Goal: Transaction & Acquisition: Purchase product/service

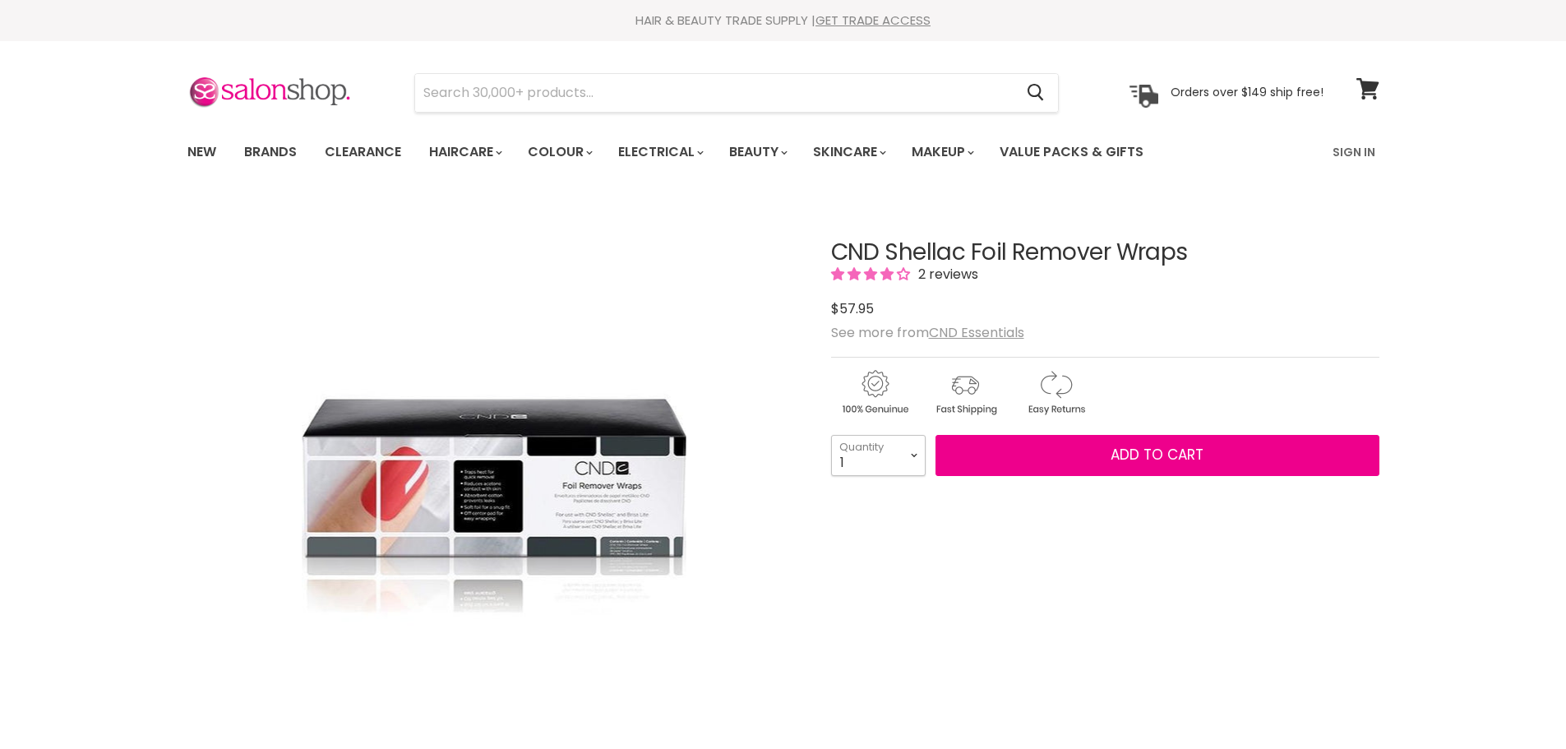
drag, startPoint x: 0, startPoint y: 0, endPoint x: 918, endPoint y: 467, distance: 1029.6
click at [918, 467] on select "1 2 3 4 5 6 7 8 9 10+" at bounding box center [878, 455] width 95 height 41
select select "2"
click at [831, 435] on select "1 2 3 4 5 6 7 8 9 10+" at bounding box center [878, 455] width 95 height 41
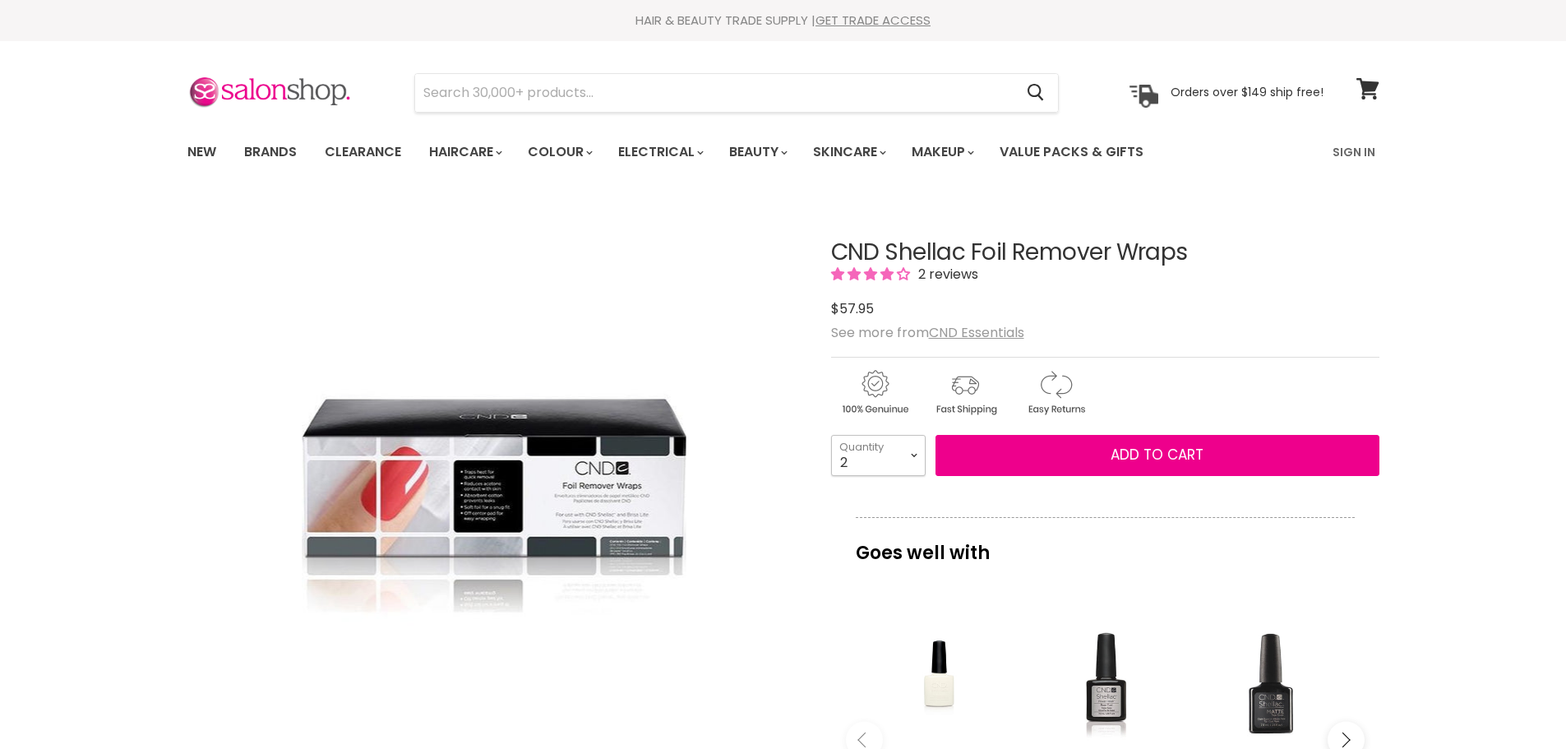
type input "2"
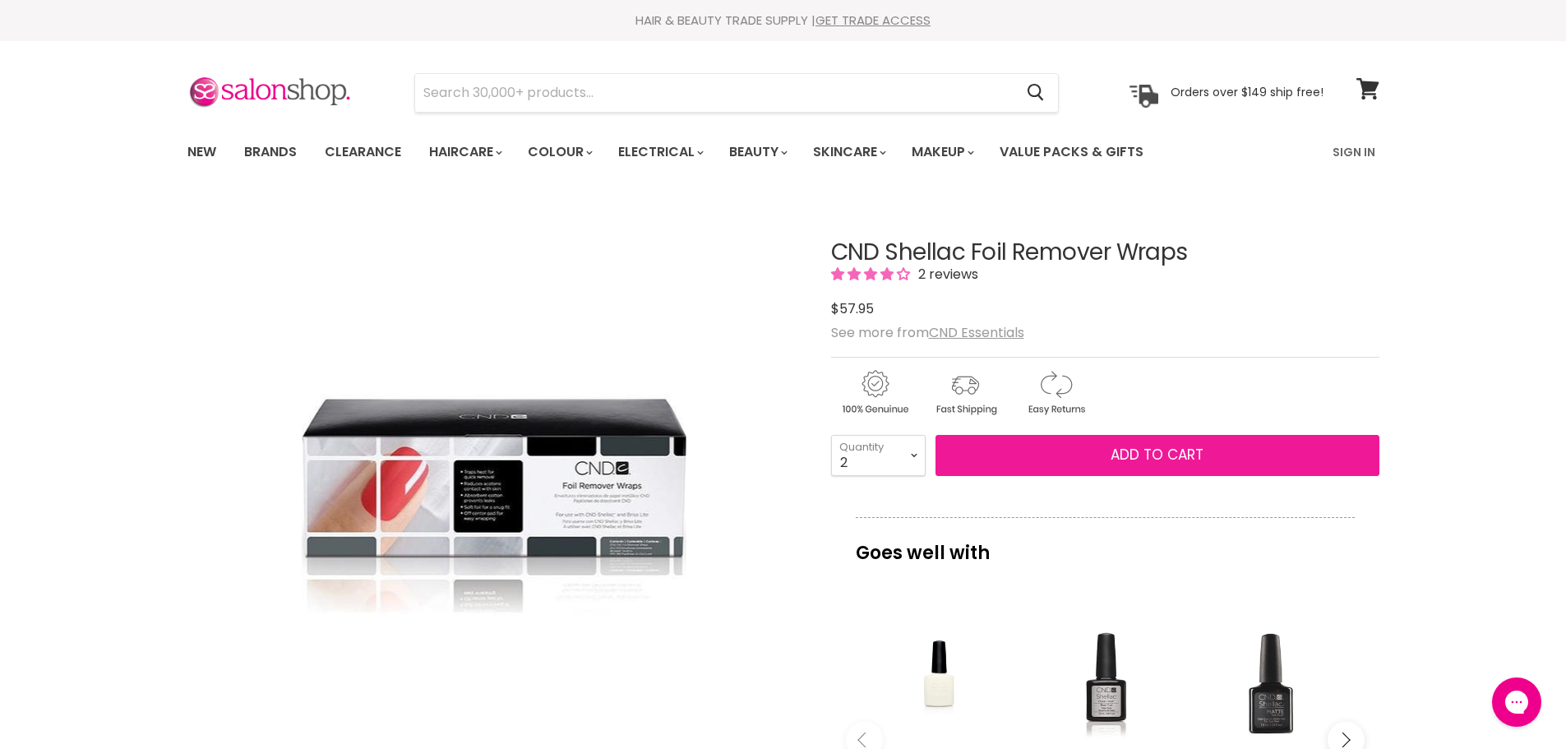
click at [1047, 449] on button "Add to cart" at bounding box center [1158, 455] width 444 height 41
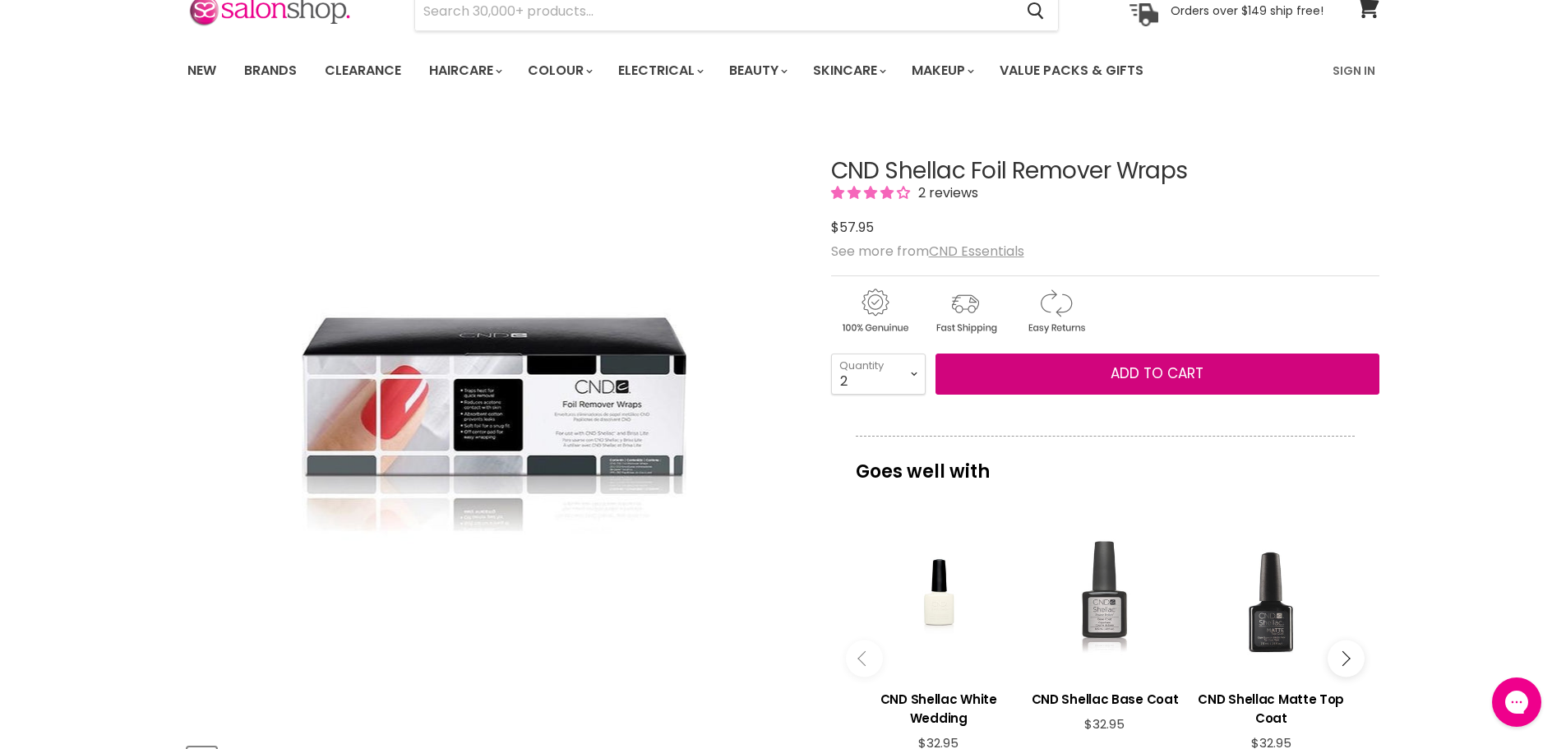
scroll to position [53, 0]
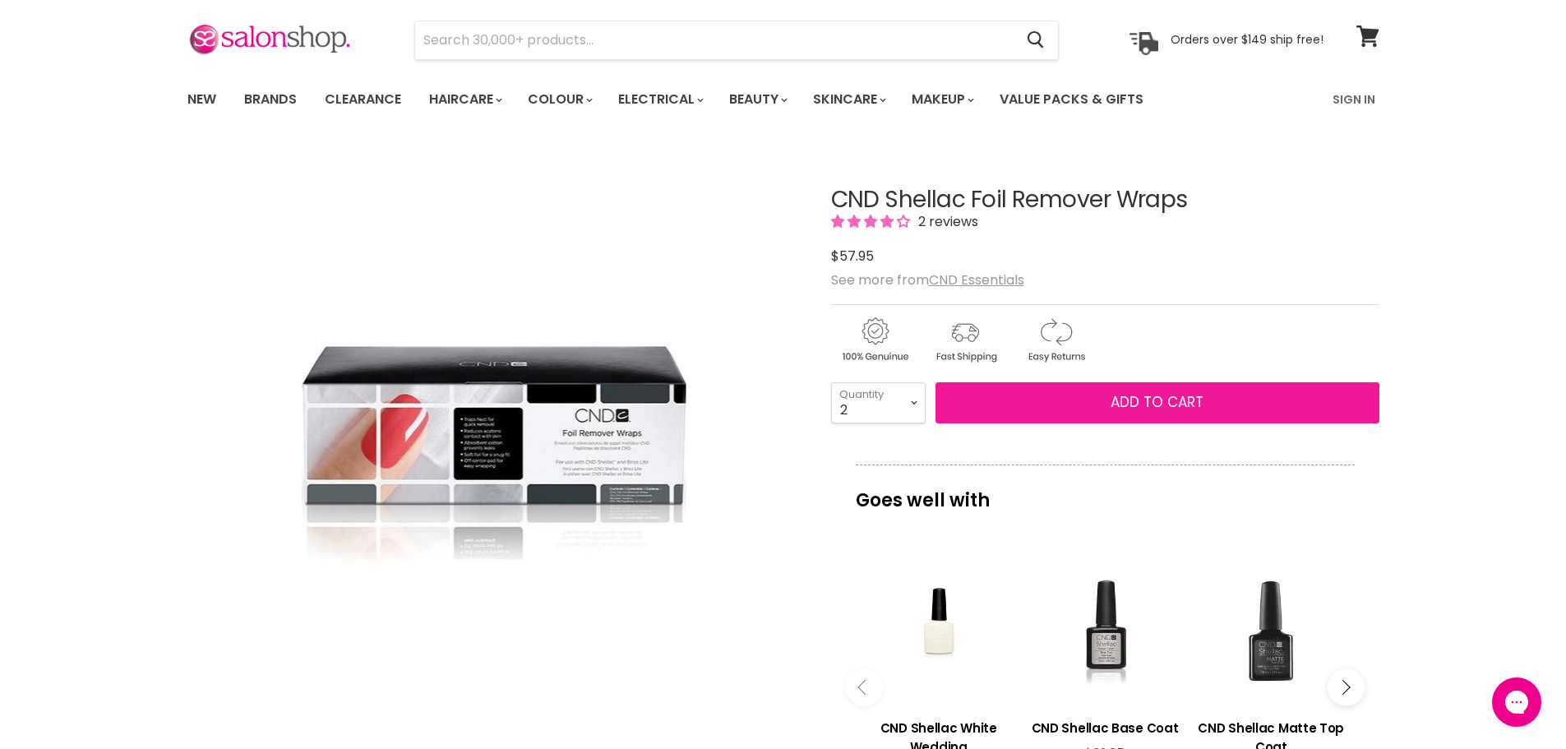
click at [1094, 406] on button "Add to cart" at bounding box center [1158, 402] width 444 height 41
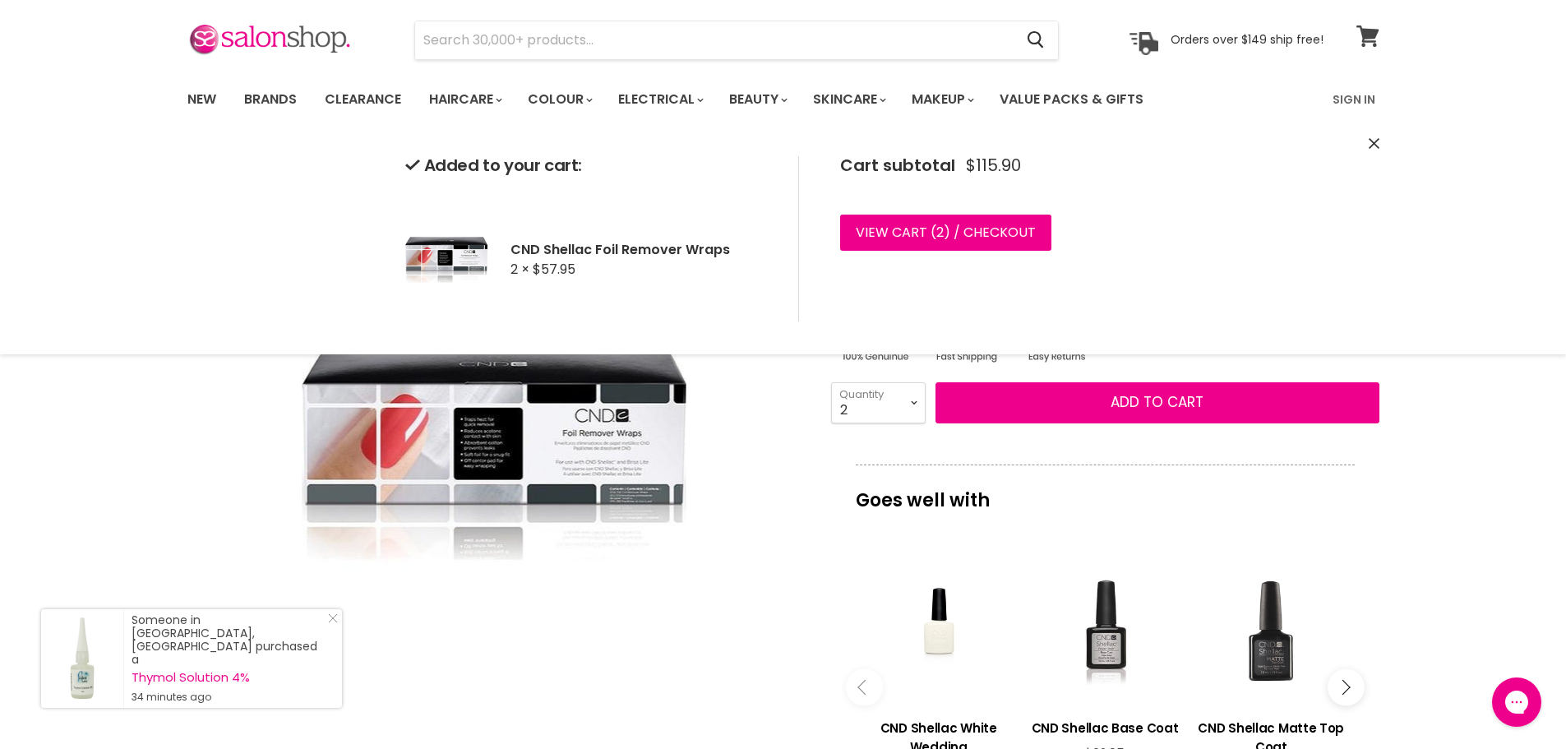
click at [1373, 39] on icon at bounding box center [1368, 35] width 23 height 21
